Goal: Use online tool/utility

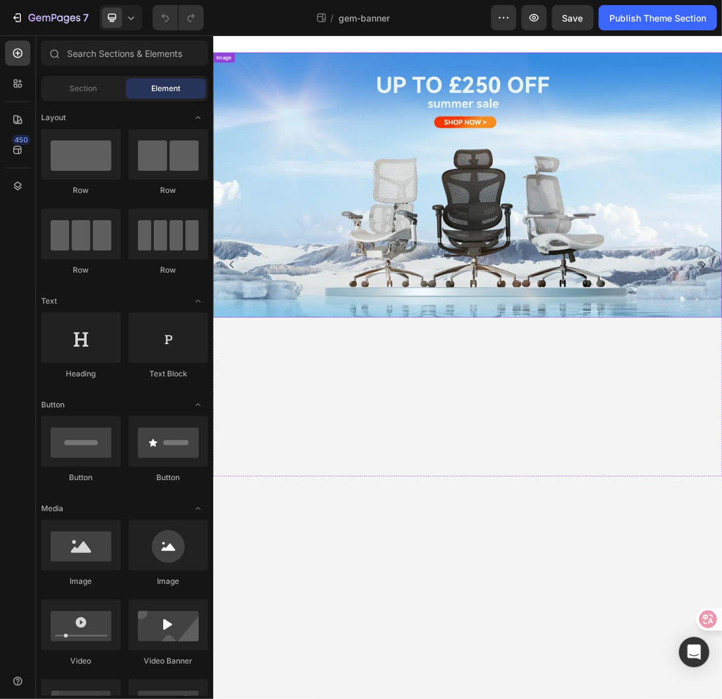
click at [481, 197] on img at bounding box center [592, 257] width 759 height 395
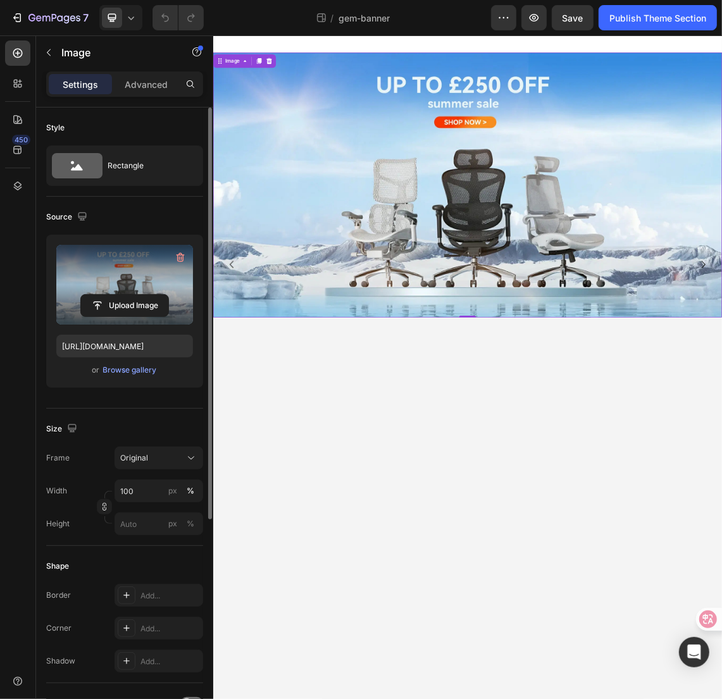
click at [155, 279] on label at bounding box center [124, 285] width 137 height 80
click at [155, 295] on input "file" at bounding box center [124, 306] width 87 height 22
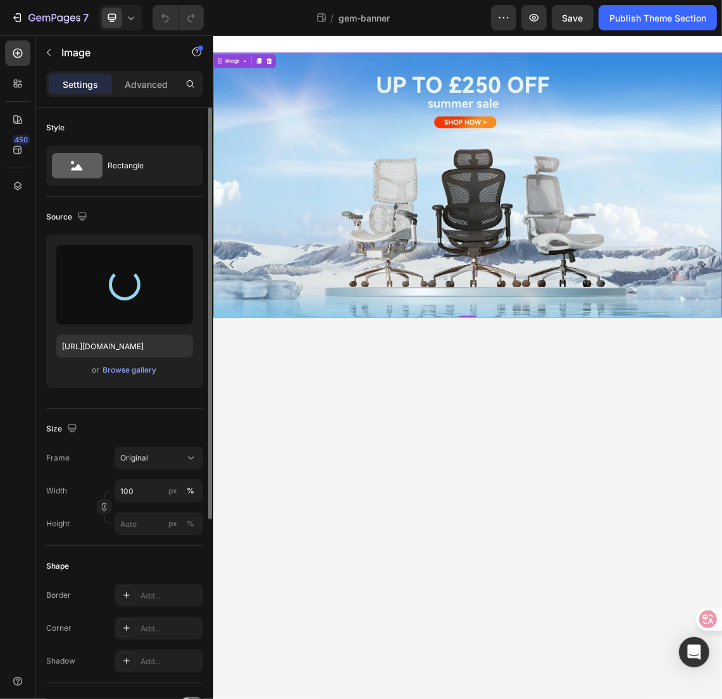
type input "[URL][DOMAIN_NAME]"
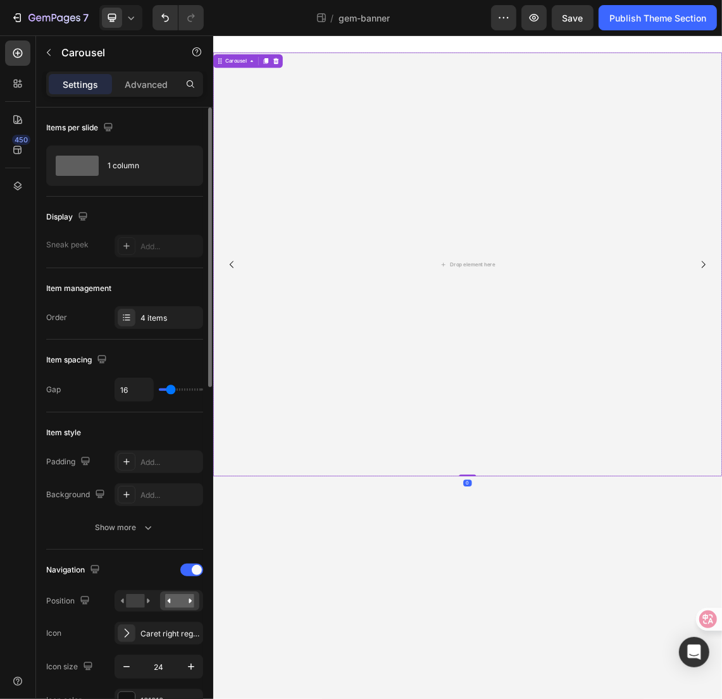
click at [241, 377] on icon "Carousel Back Arrow" at bounding box center [240, 376] width 15 height 15
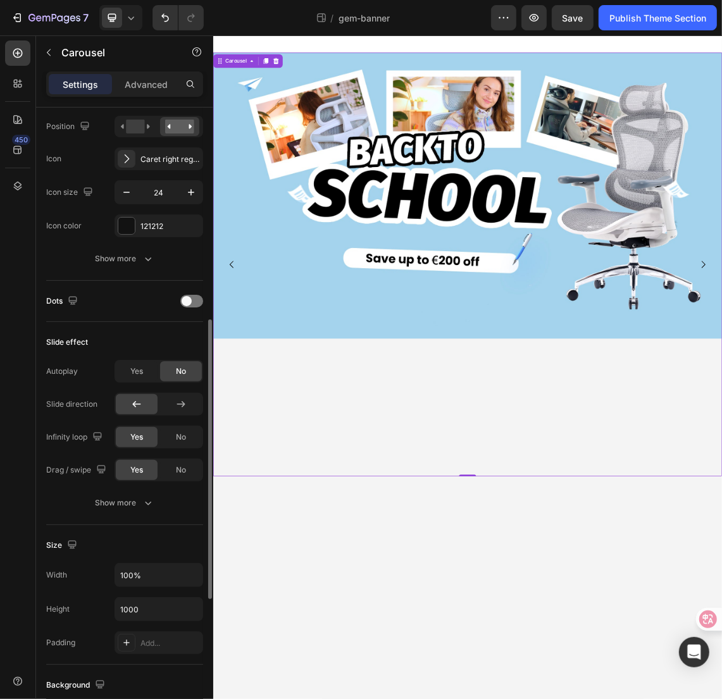
scroll to position [554, 0]
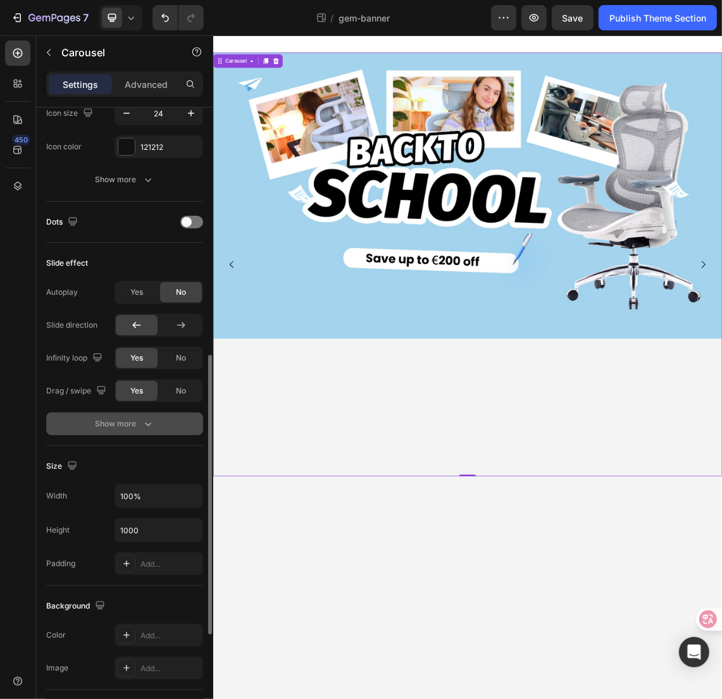
click at [142, 421] on icon "button" at bounding box center [148, 424] width 13 height 13
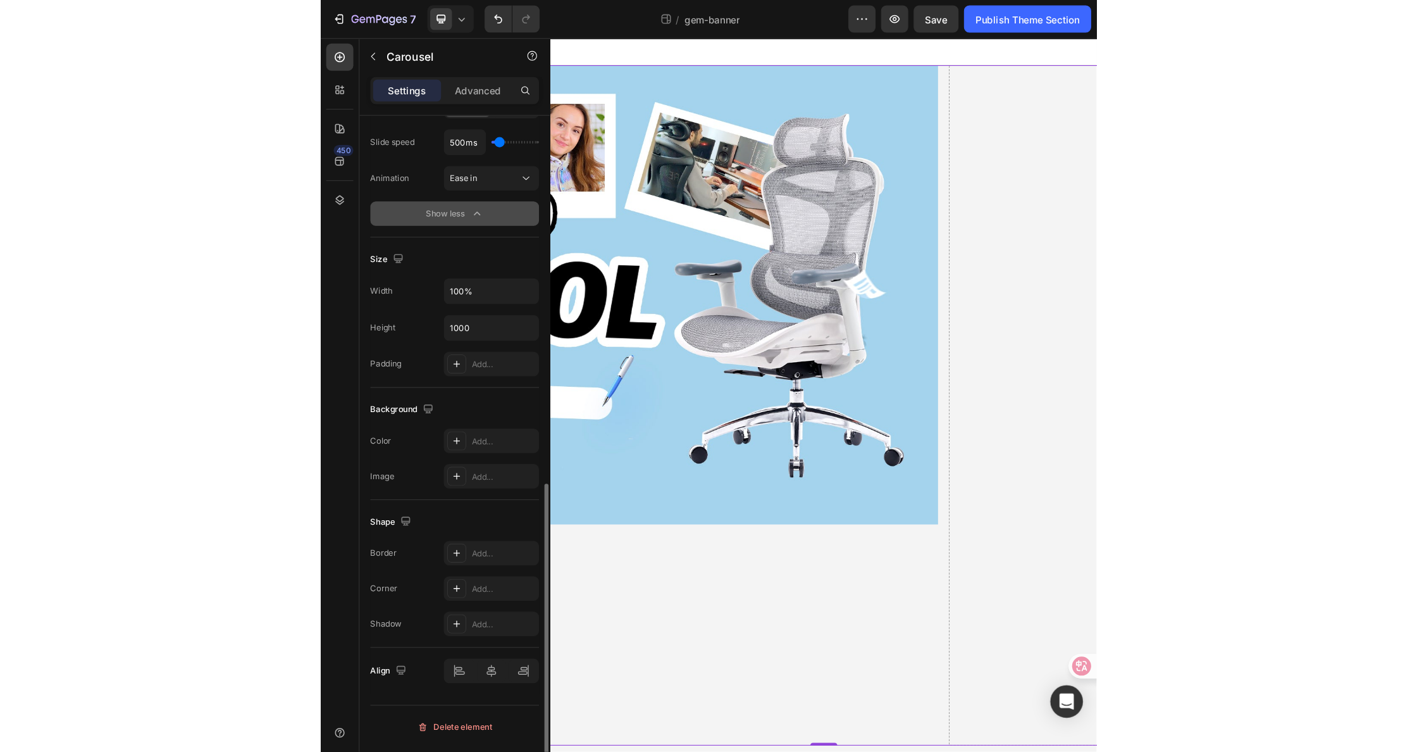
scroll to position [824, 0]
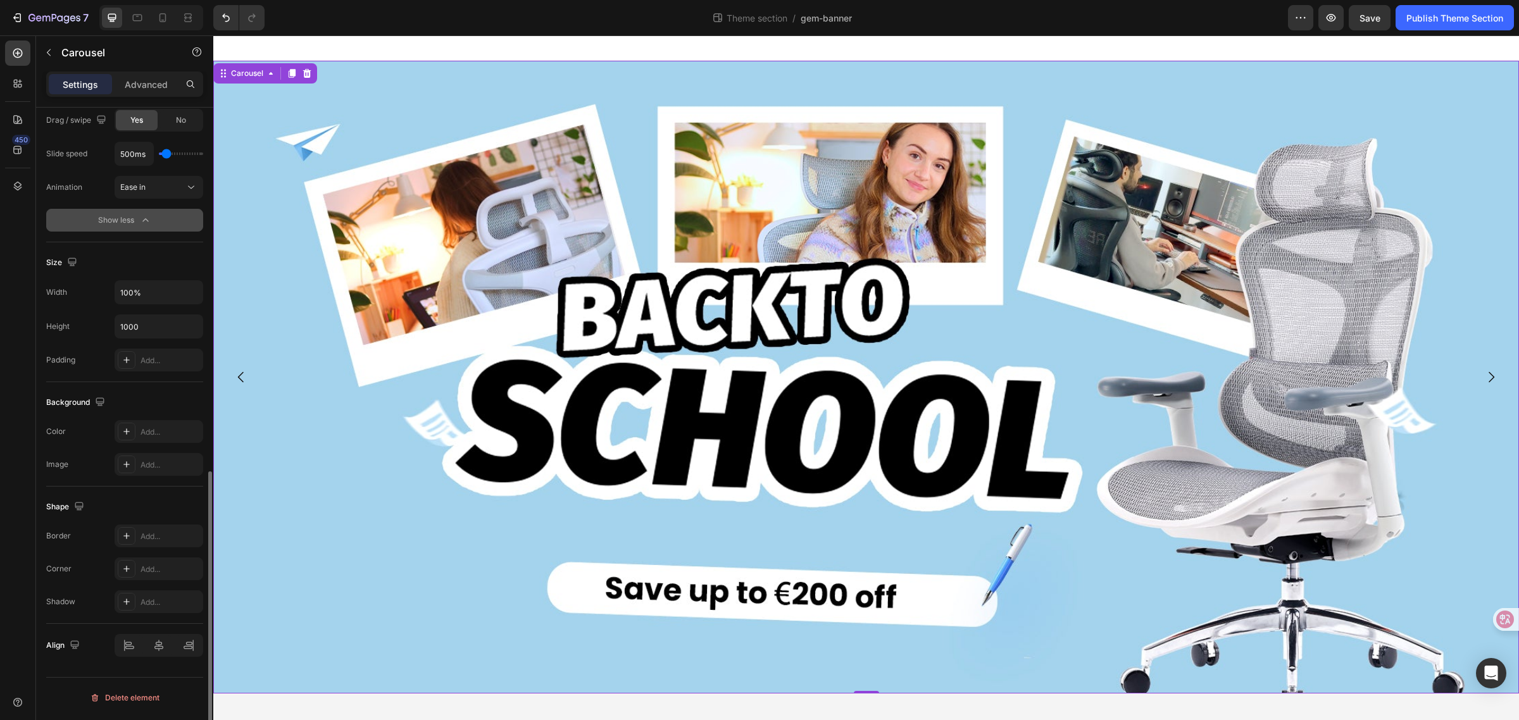
click at [721, 376] on icon "Carousel Next Arrow" at bounding box center [1490, 377] width 15 height 15
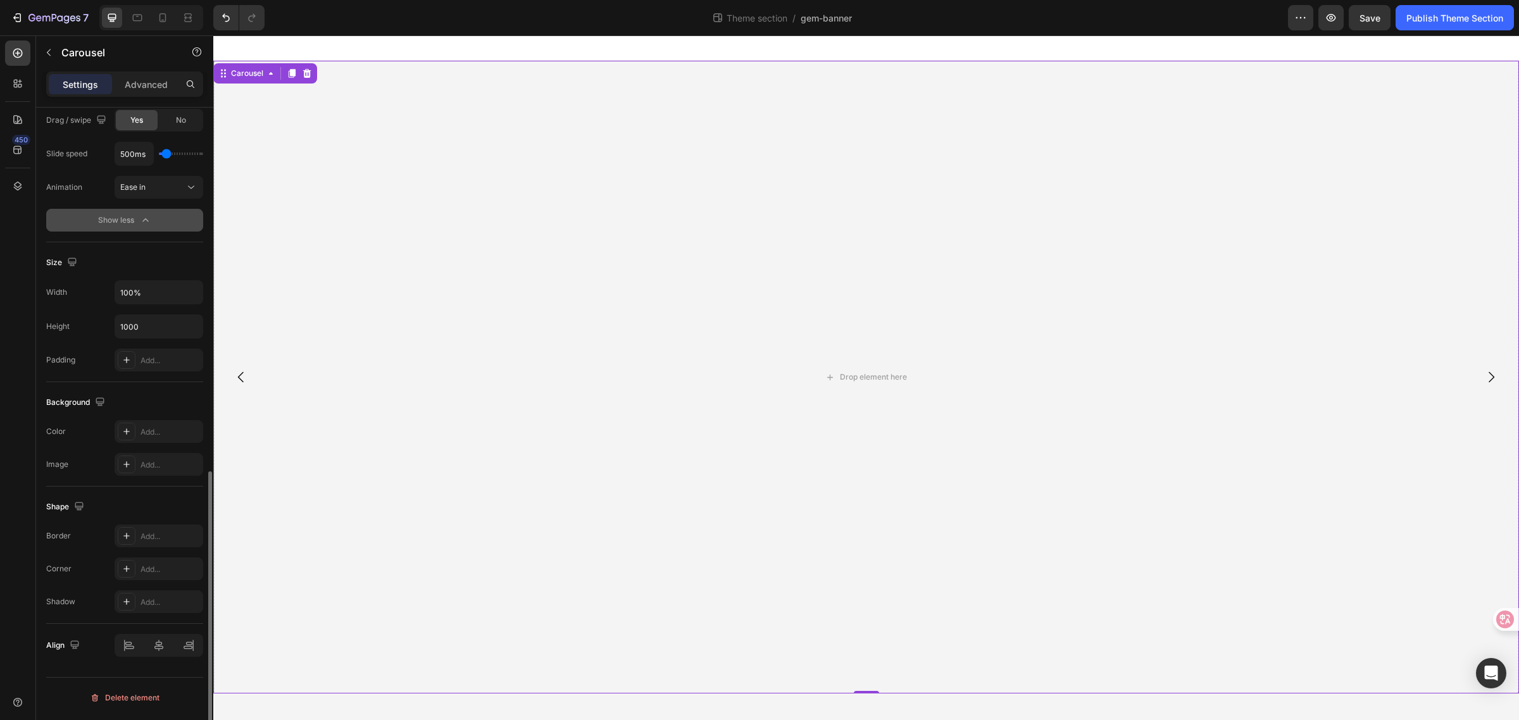
click at [239, 377] on icon "Carousel Back Arrow" at bounding box center [241, 377] width 6 height 11
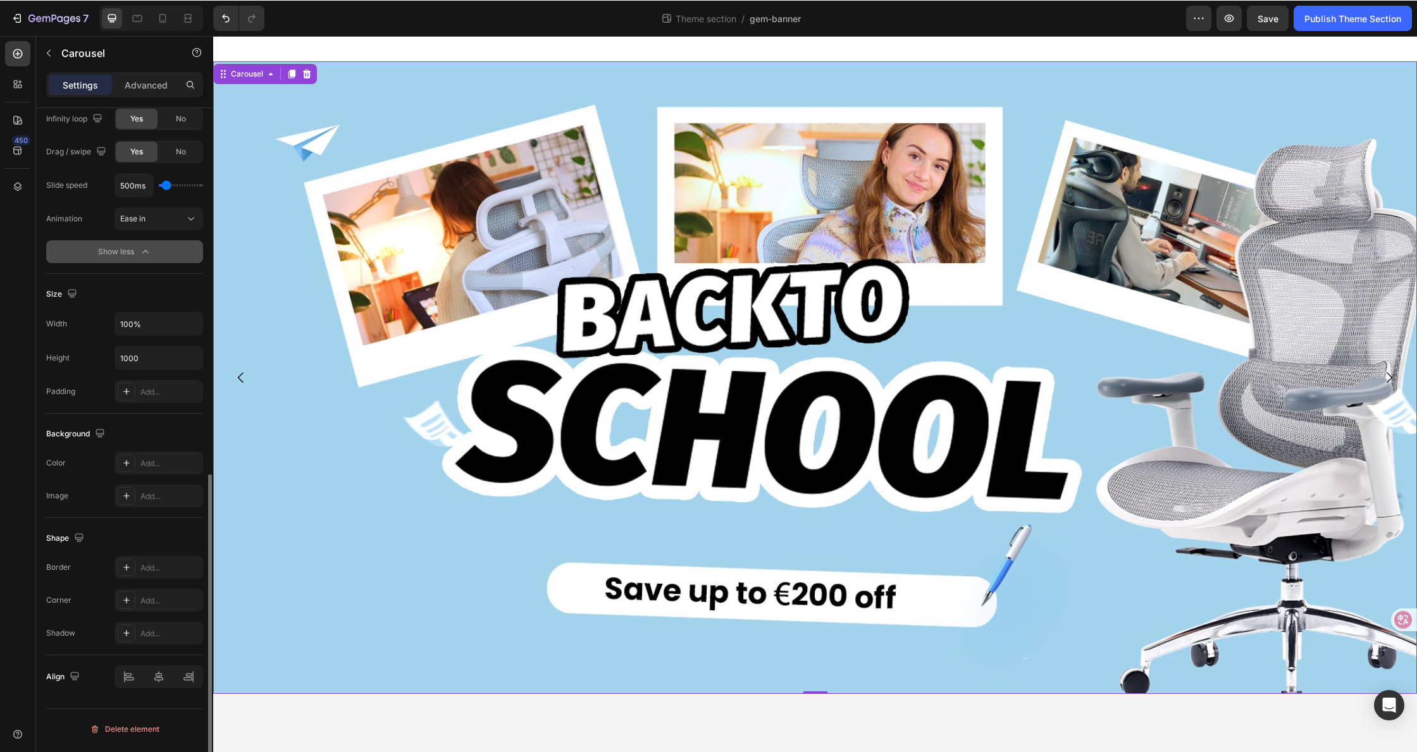
scroll to position [793, 0]
